Goal: Check status: Check status

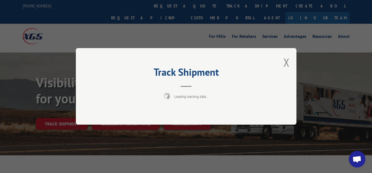
scroll to position [28, 0]
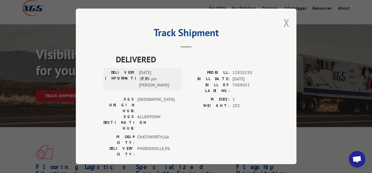
click at [283, 24] on button "Close modal" at bounding box center [286, 22] width 6 height 15
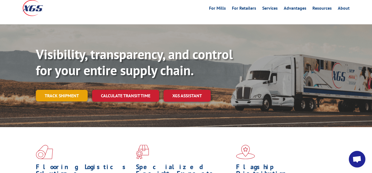
click at [59, 90] on link "Track shipment" at bounding box center [62, 96] width 52 height 12
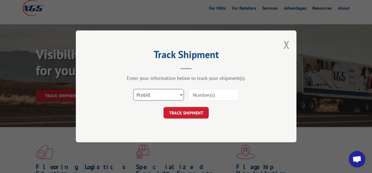
click at [133, 89] on select "Select category... Probill BOL PO" at bounding box center [158, 95] width 51 height 12
select select "bol"
click option "BOL" at bounding box center [0, 0] width 0 height 0
drag, startPoint x: 205, startPoint y: 93, endPoint x: 206, endPoint y: 58, distance: 34.5
click at [205, 92] on input at bounding box center [213, 95] width 51 height 12
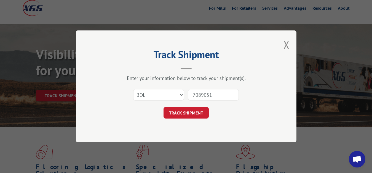
type input "7089051"
click button "TRACK SHIPMENT" at bounding box center [185, 113] width 45 height 12
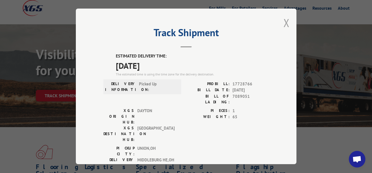
click at [284, 21] on button "Close modal" at bounding box center [286, 22] width 6 height 15
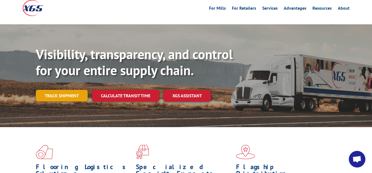
click at [60, 90] on link "Track shipment" at bounding box center [62, 96] width 52 height 12
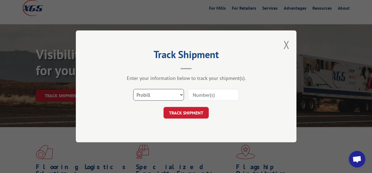
click at [133, 89] on select "Select category... Probill BOL PO" at bounding box center [158, 95] width 51 height 12
select select "bol"
click option "BOL" at bounding box center [0, 0] width 0 height 0
click at [203, 91] on input at bounding box center [213, 95] width 51 height 12
type input "7089053"
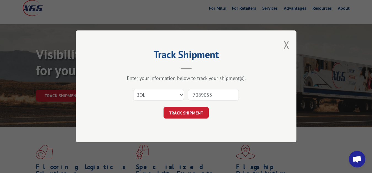
click button "TRACK SHIPMENT" at bounding box center [185, 113] width 45 height 12
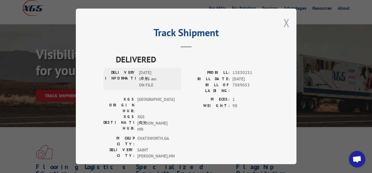
click at [283, 23] on button "Close modal" at bounding box center [286, 22] width 6 height 15
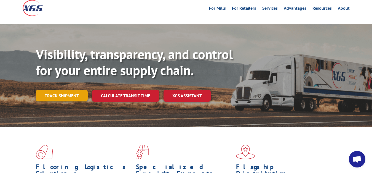
click at [60, 90] on link "Track shipment" at bounding box center [62, 96] width 52 height 12
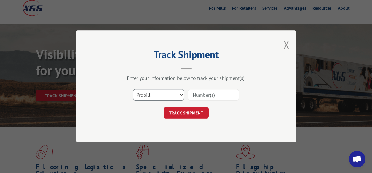
click at [133, 89] on select "Select category... Probill BOL PO" at bounding box center [158, 95] width 51 height 12
select select "bol"
click option "BOL" at bounding box center [0, 0] width 0 height 0
click at [208, 94] on input at bounding box center [213, 95] width 51 height 12
type input "7089050"
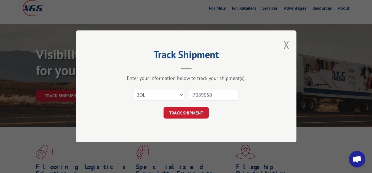
click button "TRACK SHIPMENT" at bounding box center [185, 113] width 45 height 12
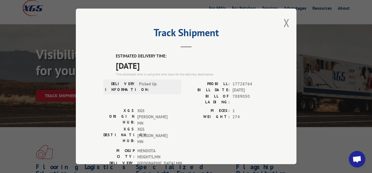
drag, startPoint x: 282, startPoint y: 21, endPoint x: 226, endPoint y: 50, distance: 63.5
click at [283, 21] on button "Close modal" at bounding box center [286, 22] width 6 height 15
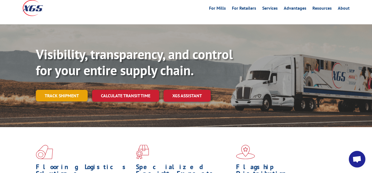
click at [56, 90] on link "Track shipment" at bounding box center [62, 96] width 52 height 12
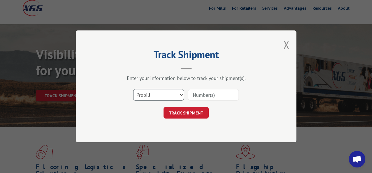
click at [133, 89] on select "Select category... Probill BOL PO" at bounding box center [158, 95] width 51 height 12
select select "bol"
click option "BOL" at bounding box center [0, 0] width 0 height 0
click at [203, 96] on input at bounding box center [213, 95] width 51 height 12
